Goal: Check status: Check status

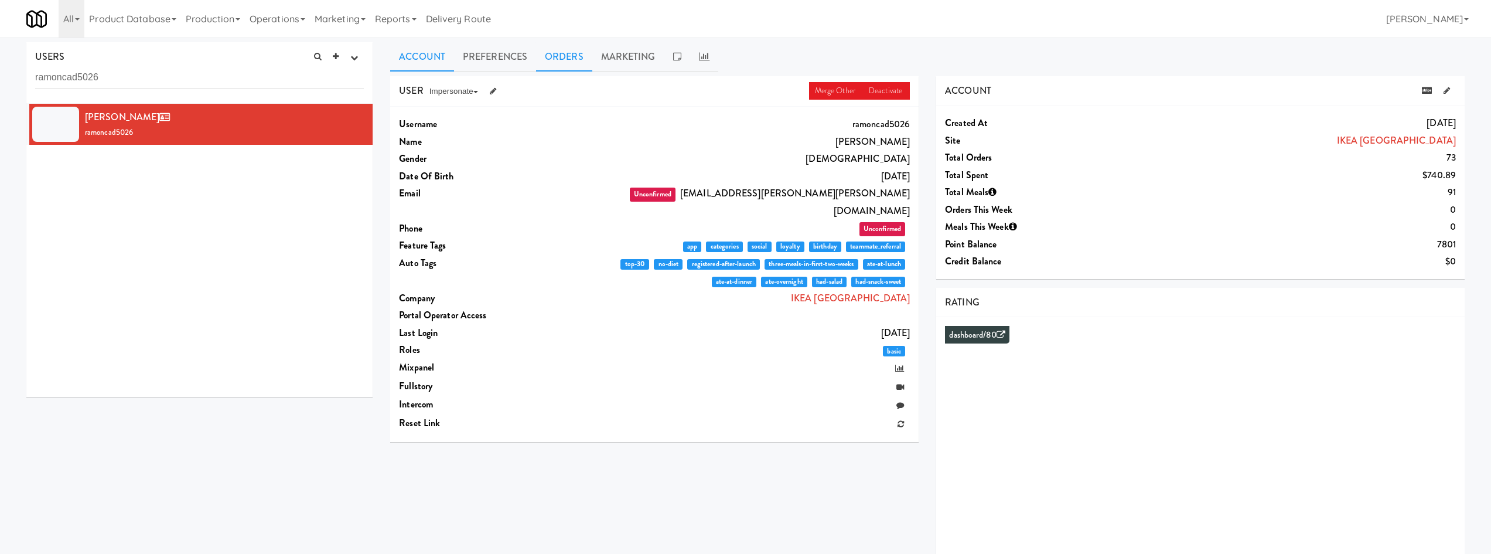
click at [572, 56] on link "Orders" at bounding box center [564, 56] width 56 height 29
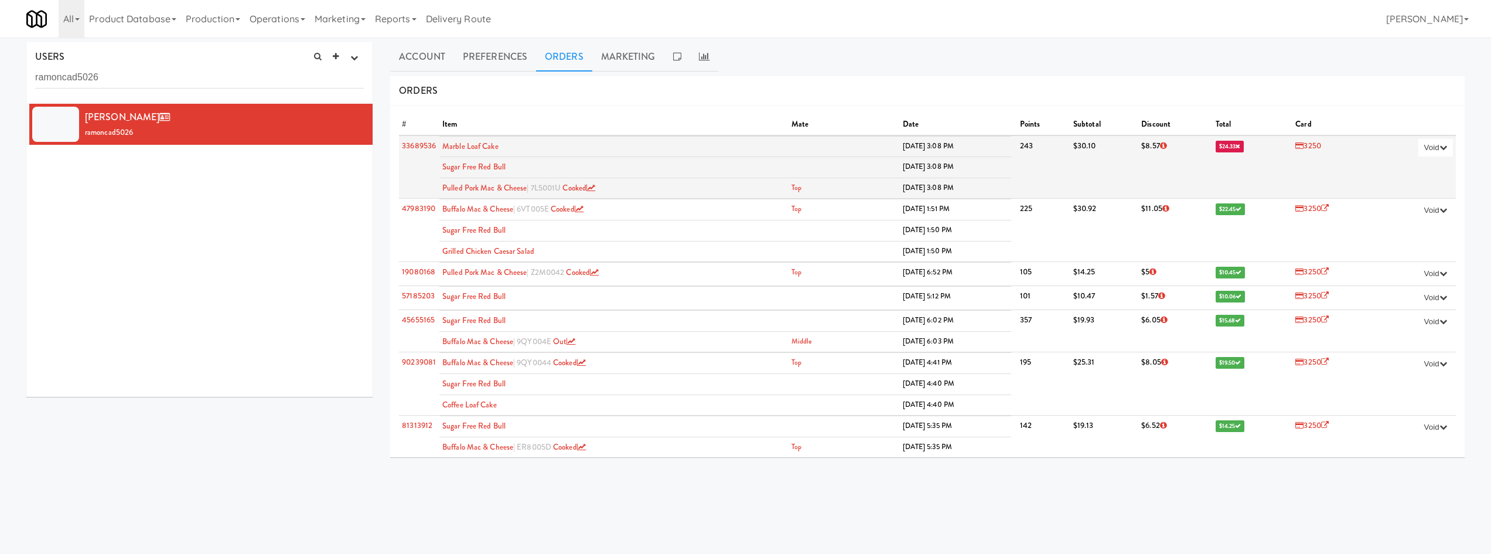
click at [1220, 145] on span "$24.33" at bounding box center [1230, 147] width 29 height 12
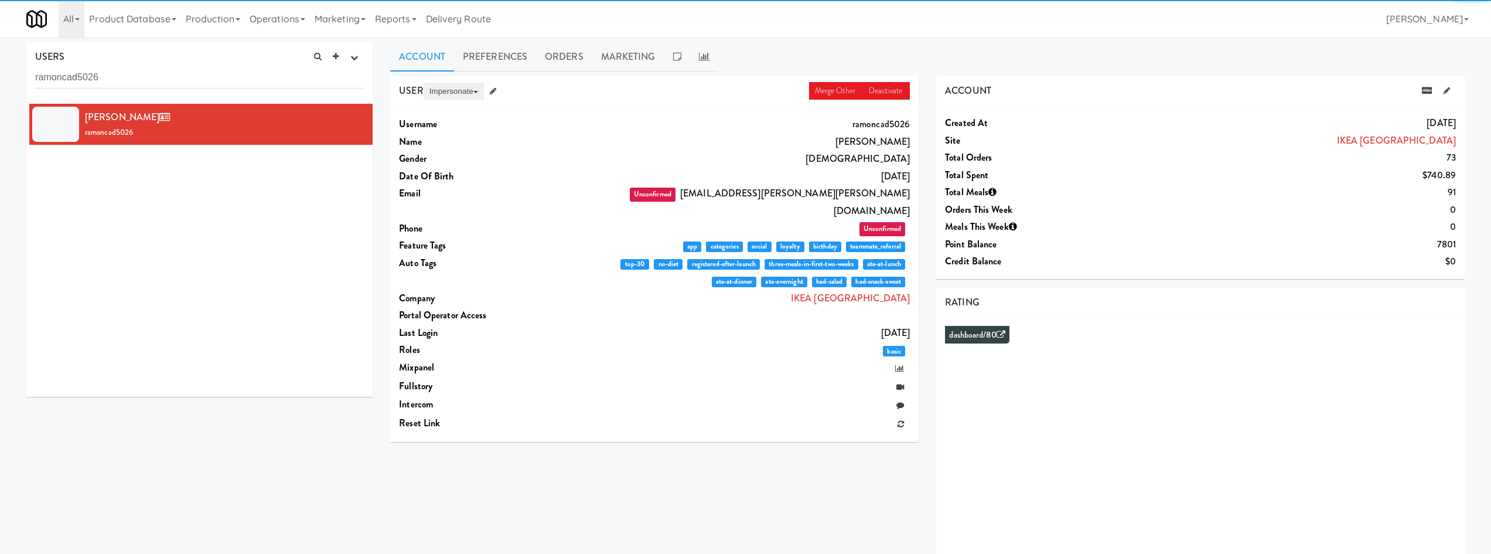
click at [441, 86] on button "Impersonate" at bounding box center [454, 92] width 60 height 18
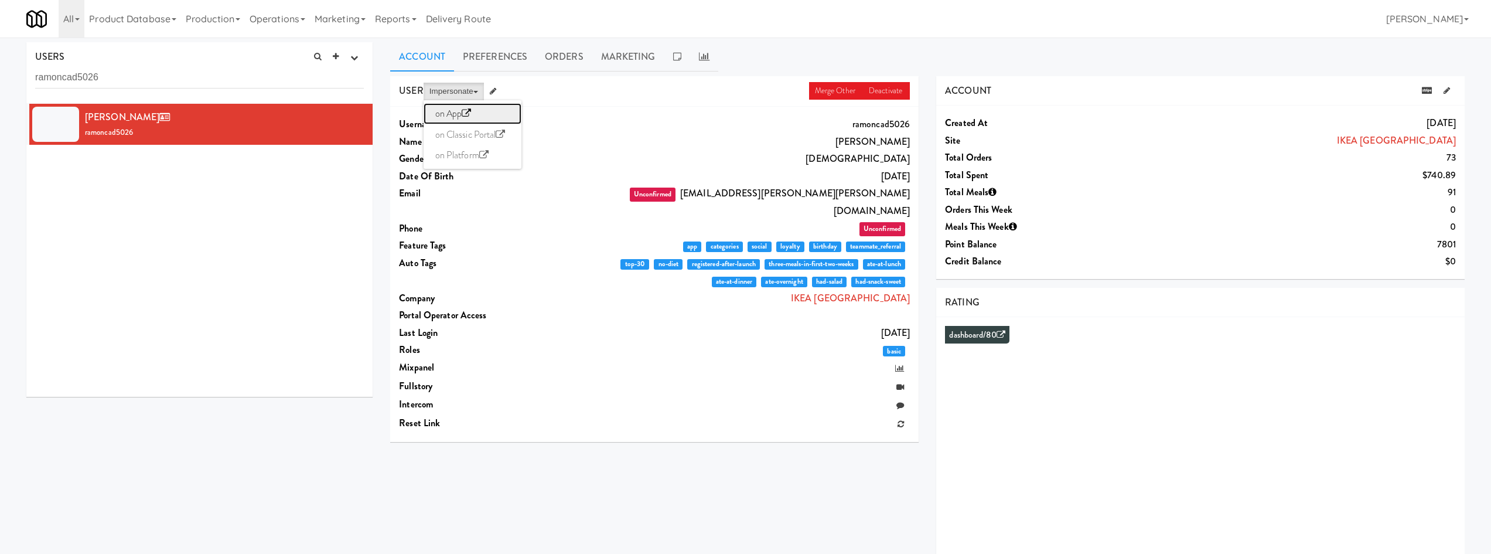
click at [452, 107] on link "on App" at bounding box center [473, 113] width 98 height 21
